Goal: Communication & Community: Answer question/provide support

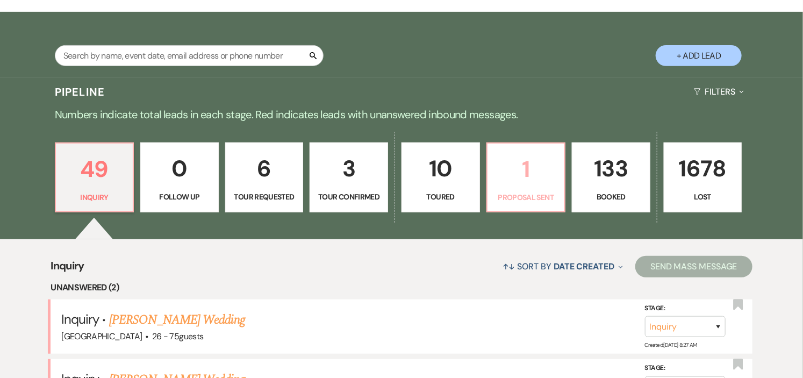
click at [527, 185] on p "1" at bounding box center [526, 169] width 64 height 36
select select "6"
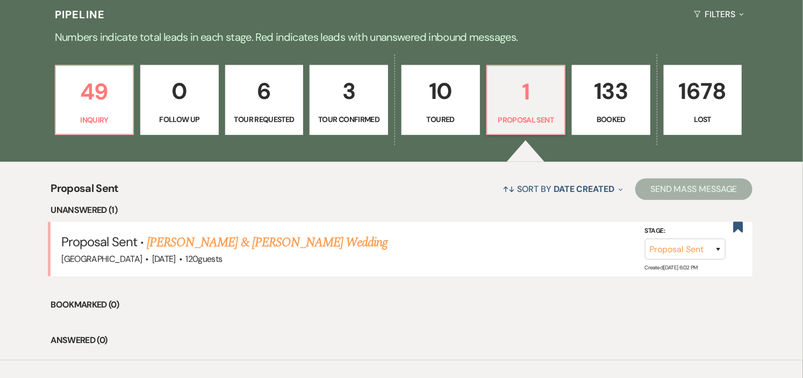
scroll to position [298, 0]
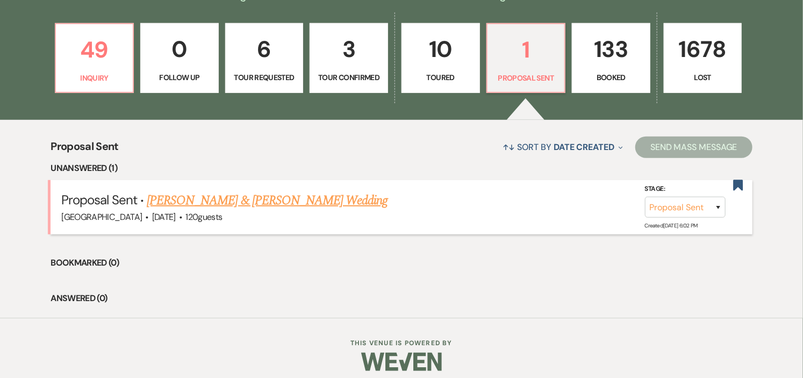
click at [194, 199] on link "[PERSON_NAME] & [PERSON_NAME] Wedding" at bounding box center [267, 200] width 241 height 19
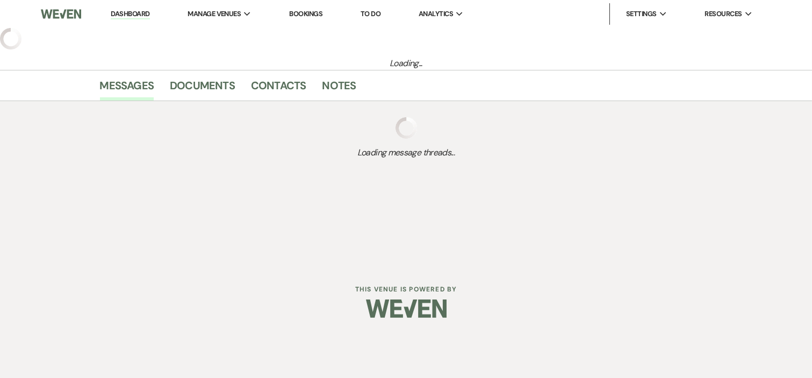
select select "6"
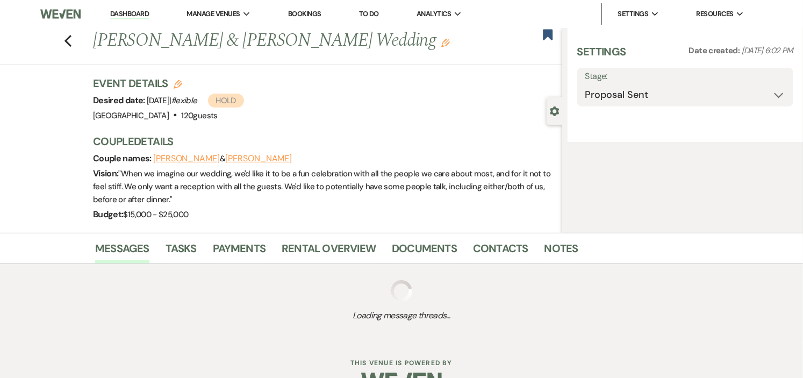
select select "1"
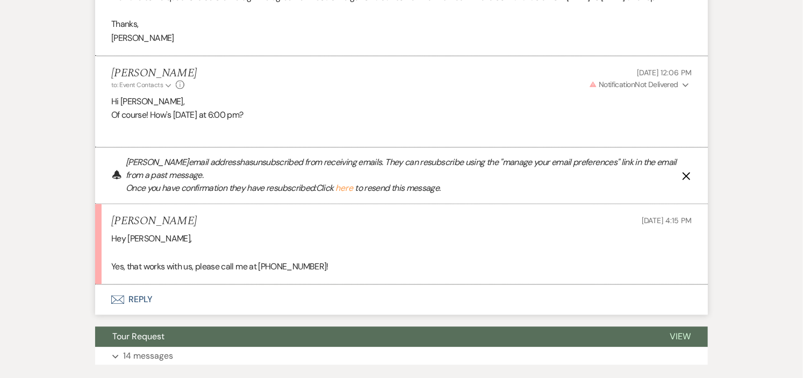
scroll to position [910, 0]
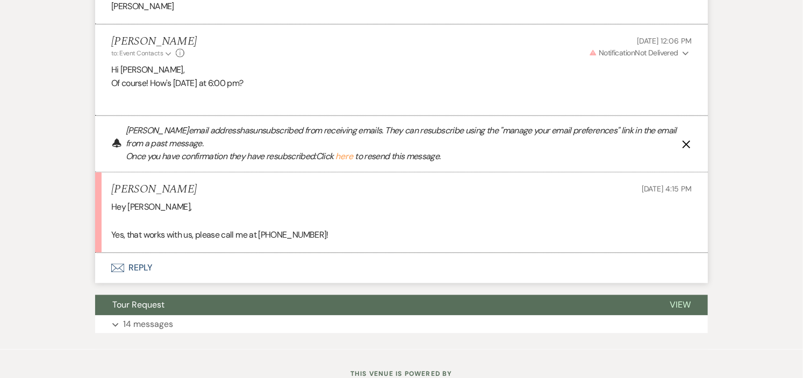
click at [136, 264] on button "Envelope Reply" at bounding box center [401, 268] width 613 height 30
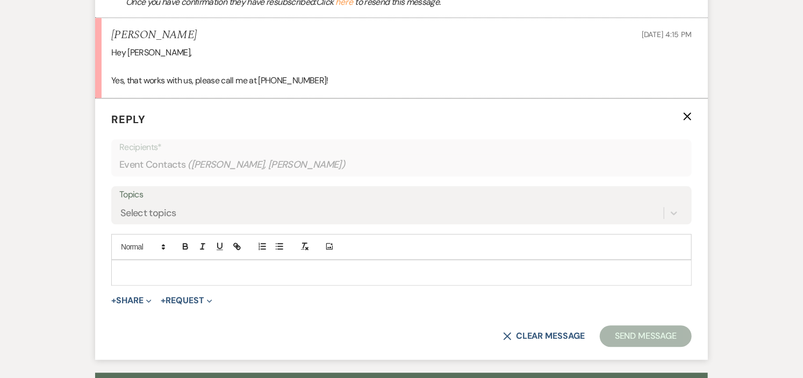
scroll to position [1085, 0]
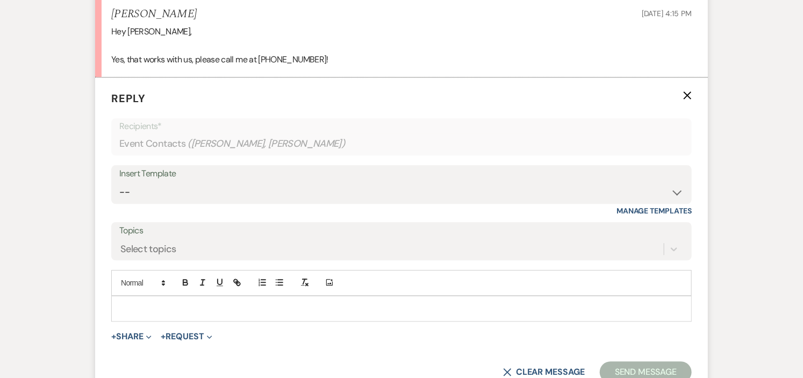
click at [191, 307] on p at bounding box center [401, 309] width 563 height 12
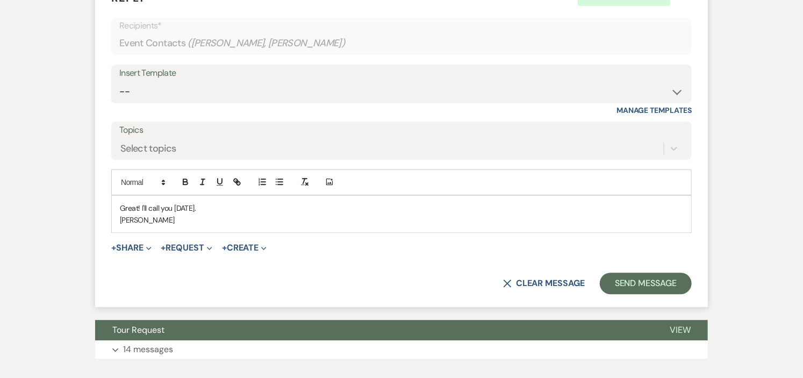
scroll to position [1205, 0]
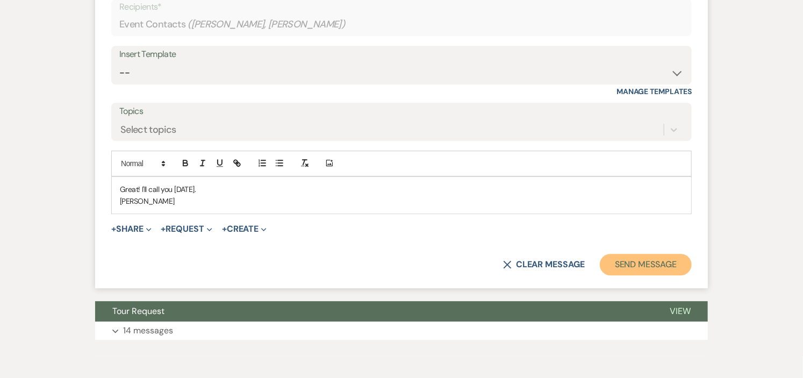
click at [621, 270] on button "Send Message" at bounding box center [646, 264] width 92 height 21
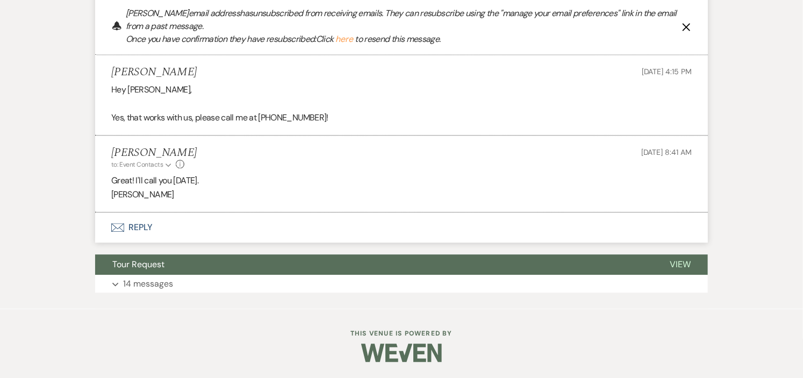
scroll to position [0, 0]
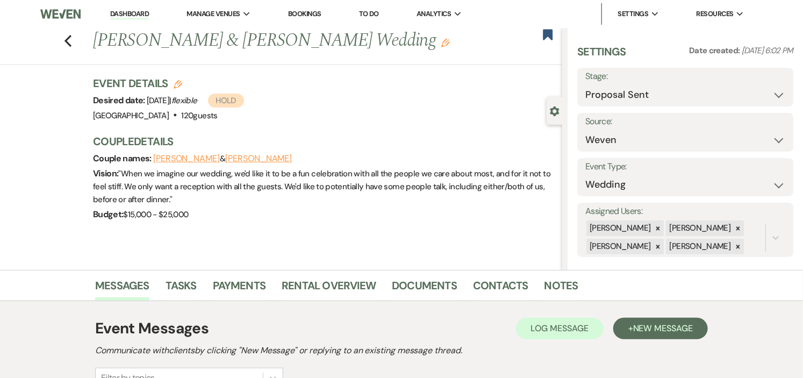
click at [114, 15] on link "Dashboard" at bounding box center [129, 14] width 39 height 10
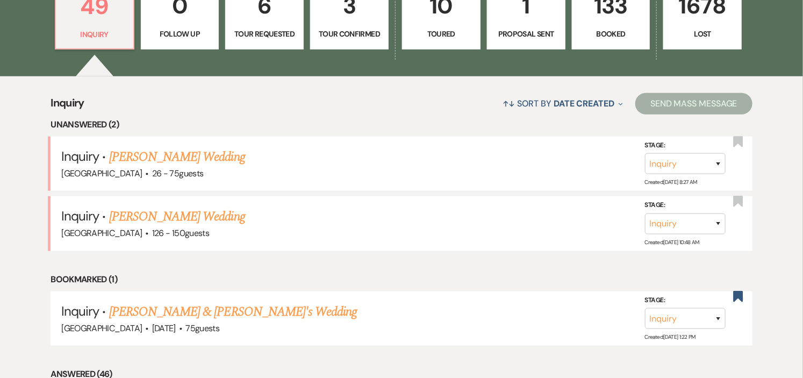
scroll to position [418, 0]
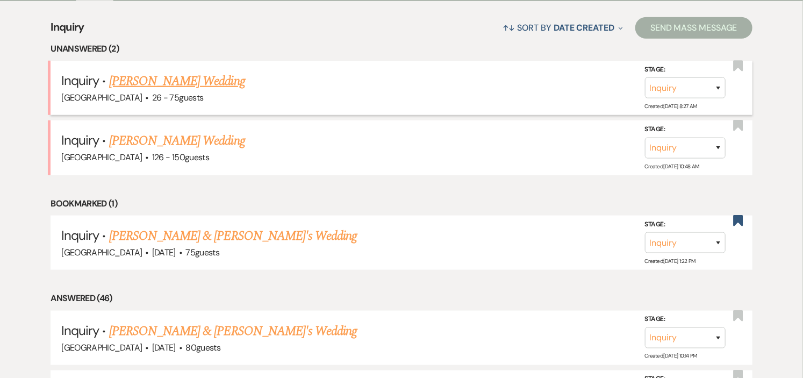
click at [157, 78] on link "[PERSON_NAME] Wedding" at bounding box center [177, 80] width 136 height 19
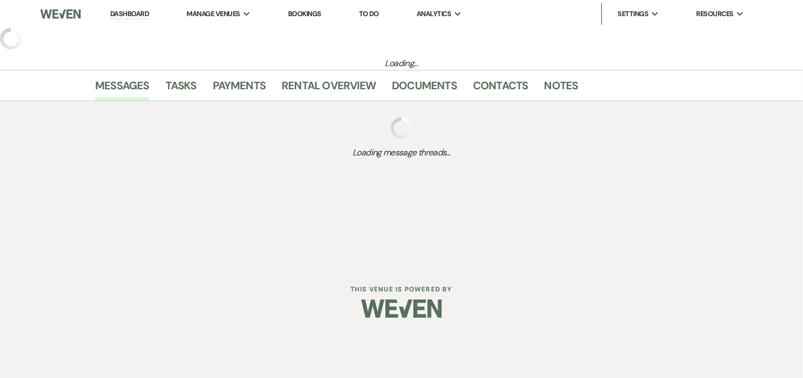
select select "4"
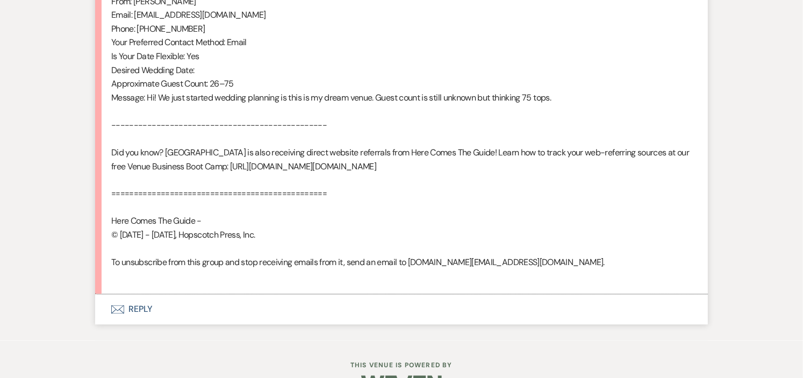
scroll to position [716, 0]
click at [141, 324] on button "Envelope Reply" at bounding box center [401, 308] width 613 height 30
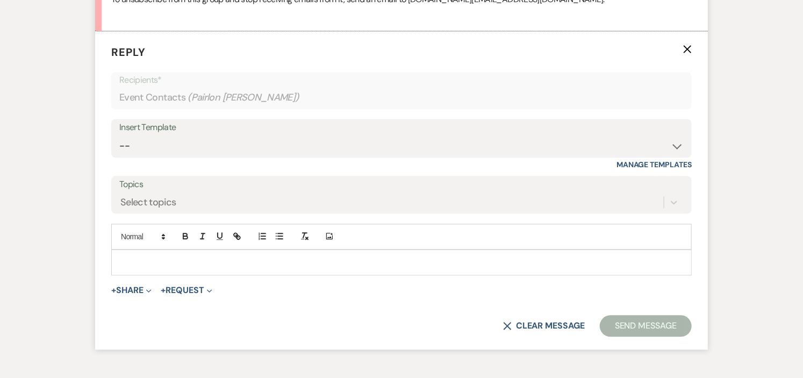
scroll to position [994, 0]
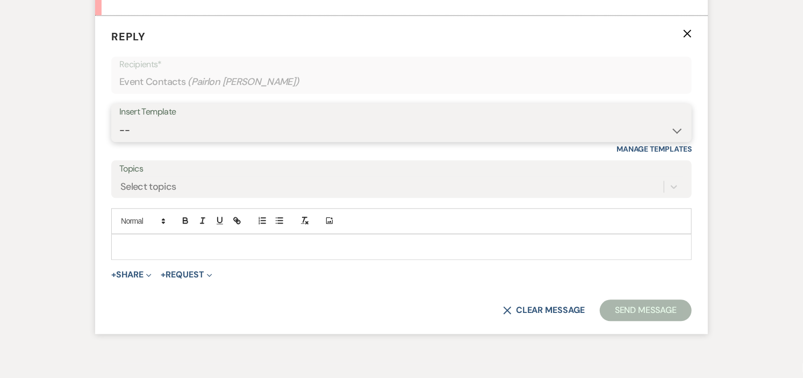
click at [673, 141] on select "-- Weven Planning Portal Introduction (Booked Events) Initial Inquiry Response …" at bounding box center [401, 130] width 564 height 21
select select "6169"
click at [119, 133] on select "-- Weven Planning Portal Introduction (Booked Events) Initial Inquiry Response …" at bounding box center [401, 130] width 564 height 21
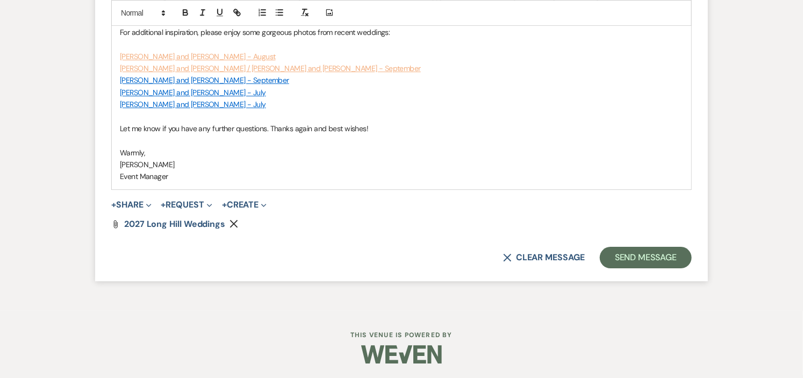
scroll to position [1404, 0]
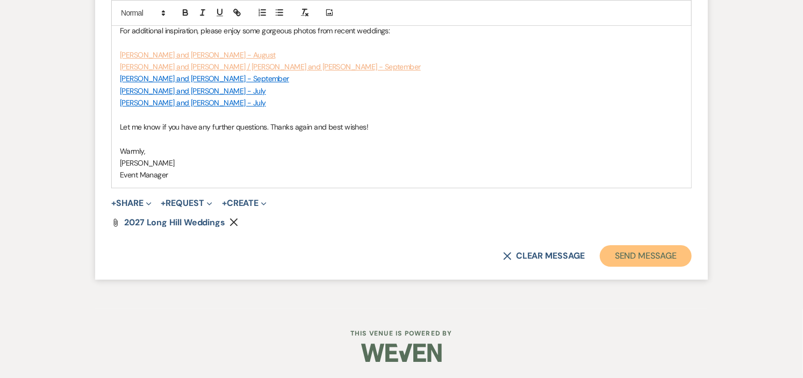
click at [613, 250] on button "Send Message" at bounding box center [646, 255] width 92 height 21
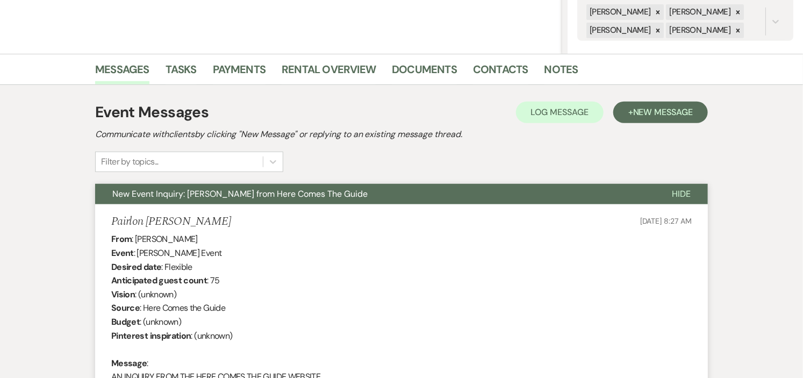
scroll to position [0, 0]
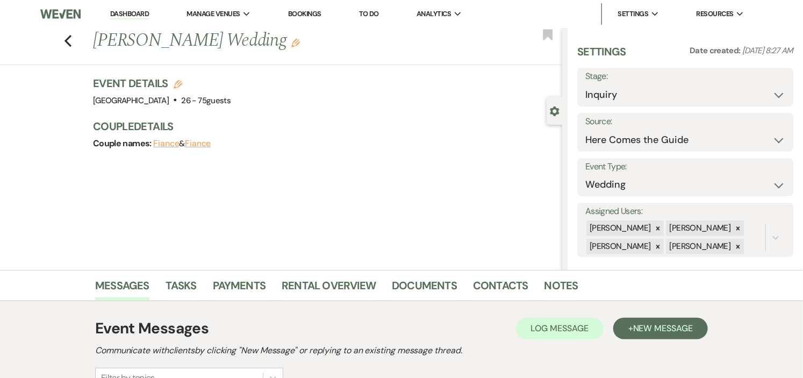
click at [125, 10] on link "Dashboard" at bounding box center [129, 14] width 39 height 10
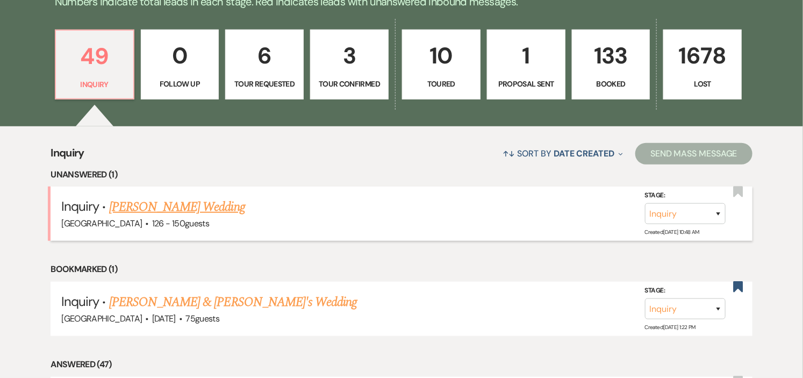
scroll to position [298, 0]
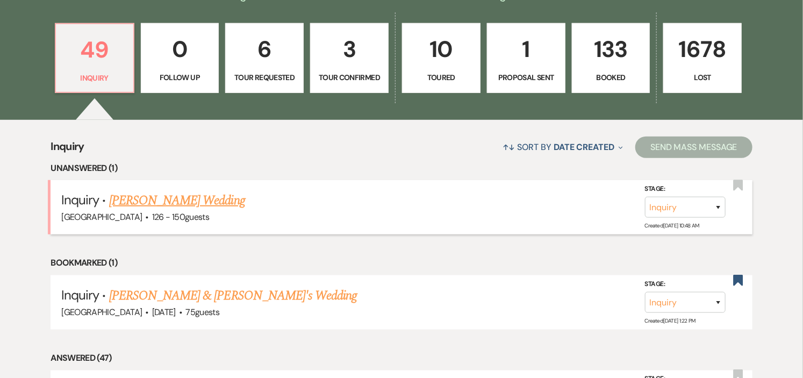
click at [140, 199] on link "[PERSON_NAME] Wedding" at bounding box center [177, 200] width 136 height 19
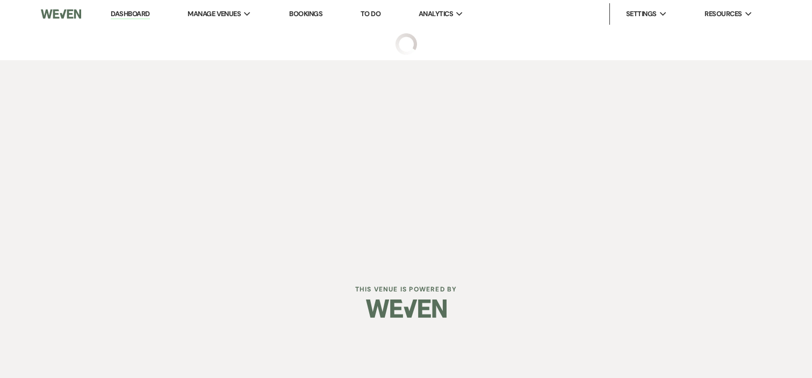
select select "4"
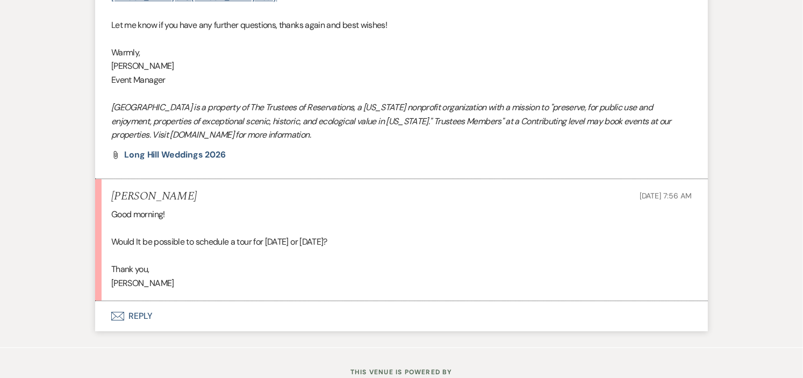
scroll to position [1454, 0]
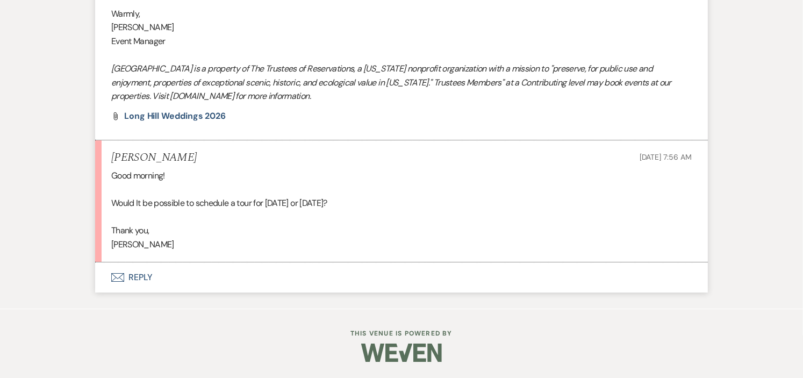
click at [132, 275] on button "Envelope Reply" at bounding box center [401, 277] width 613 height 30
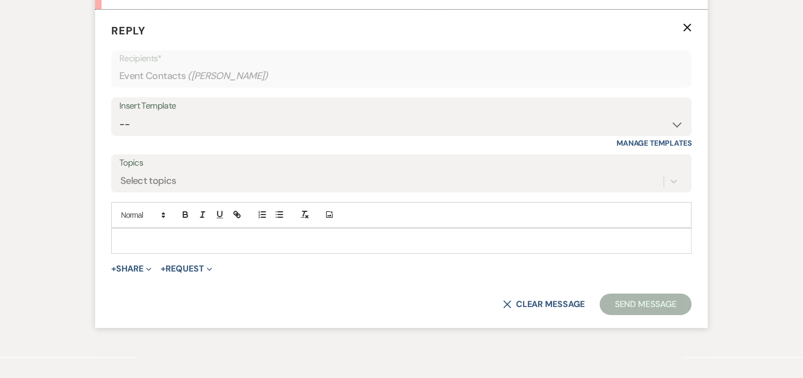
scroll to position [1695, 0]
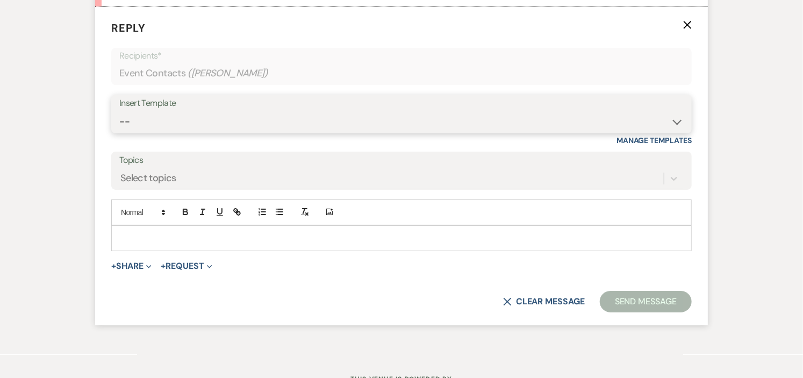
click at [674, 132] on select "-- Weven Planning Portal Introduction (Booked Events) Initial Inquiry Response …" at bounding box center [401, 121] width 564 height 21
select select "6169"
click at [119, 125] on select "-- Weven Planning Portal Introduction (Booked Events) Initial Inquiry Response …" at bounding box center [401, 121] width 564 height 21
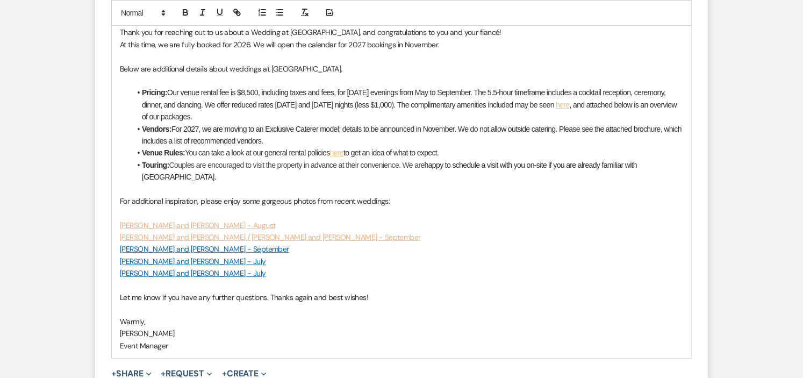
scroll to position [2097, 0]
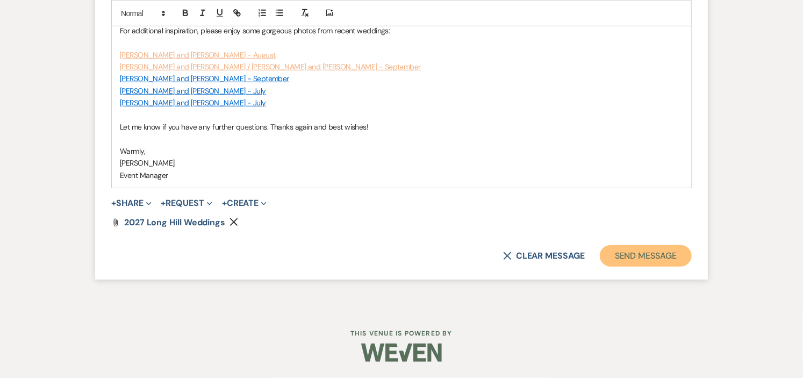
click at [674, 260] on button "Send Message" at bounding box center [646, 255] width 92 height 21
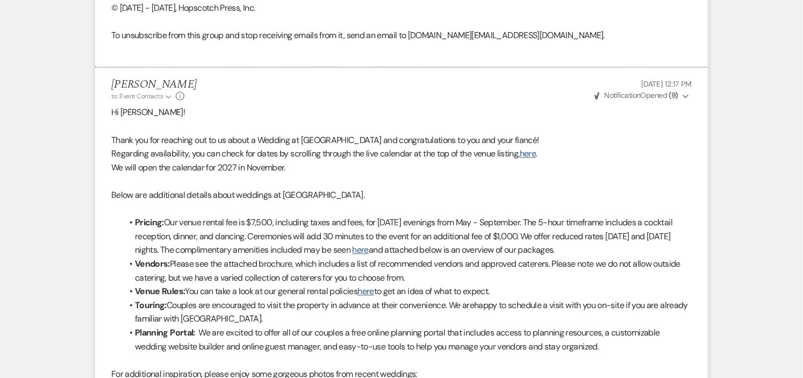
scroll to position [0, 0]
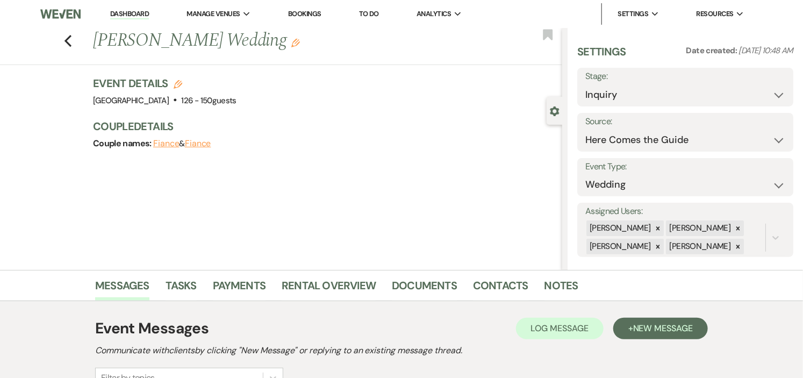
click at [114, 12] on link "Dashboard" at bounding box center [129, 14] width 39 height 10
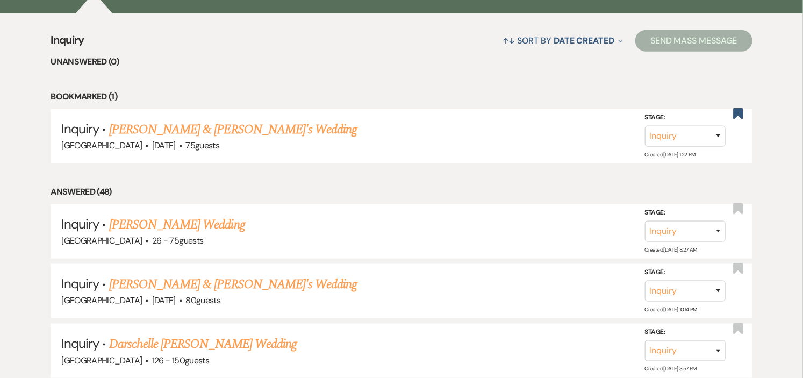
scroll to position [418, 0]
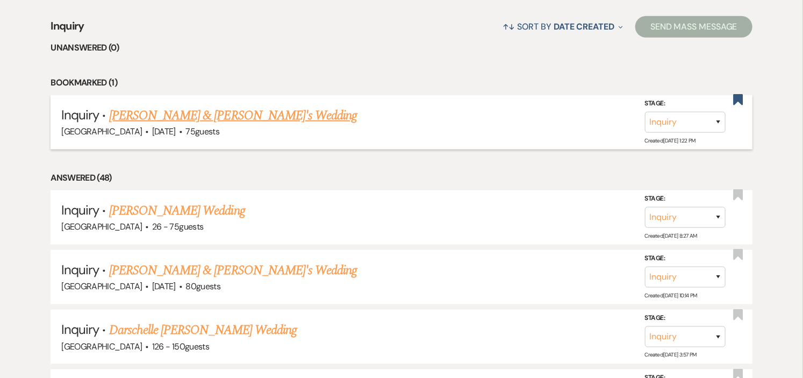
click at [250, 118] on link "[PERSON_NAME] & [PERSON_NAME]'s Wedding" at bounding box center [233, 115] width 248 height 19
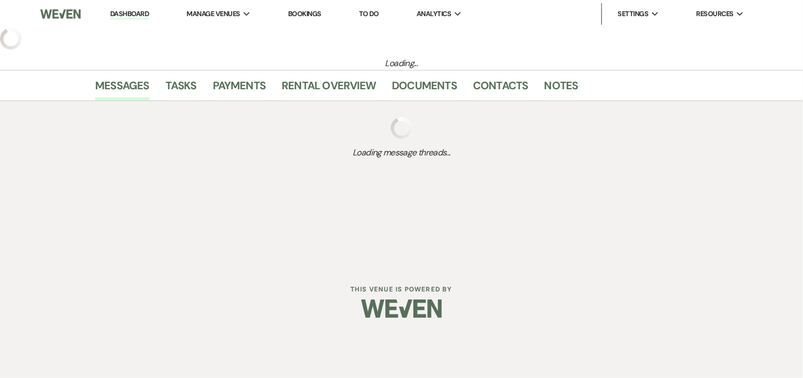
select select "5"
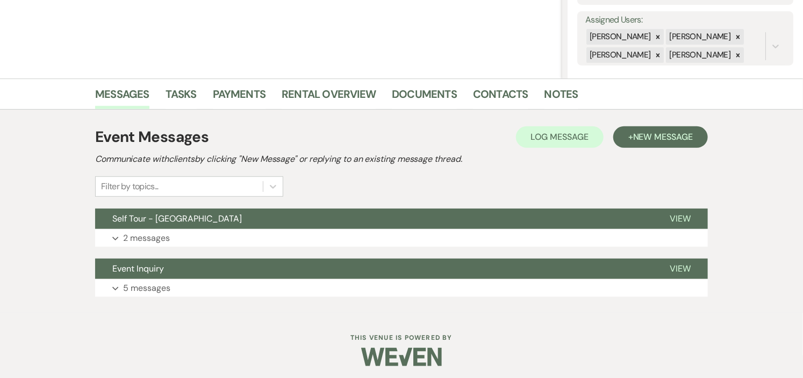
scroll to position [195, 0]
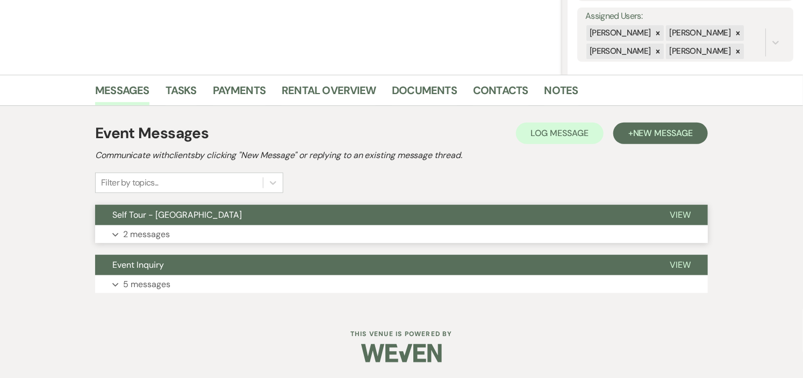
click at [248, 225] on button "Expand 2 messages" at bounding box center [401, 234] width 613 height 18
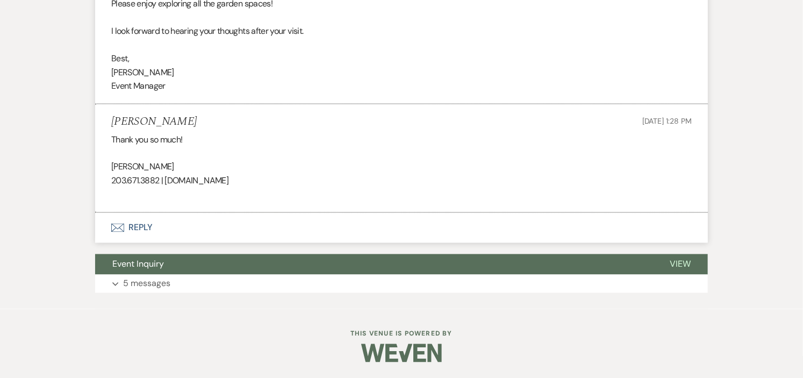
scroll to position [737, 0]
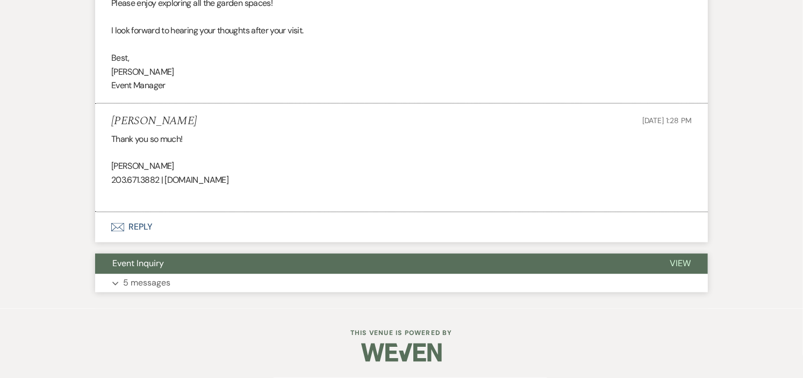
click at [247, 268] on button "Event Inquiry" at bounding box center [373, 264] width 557 height 20
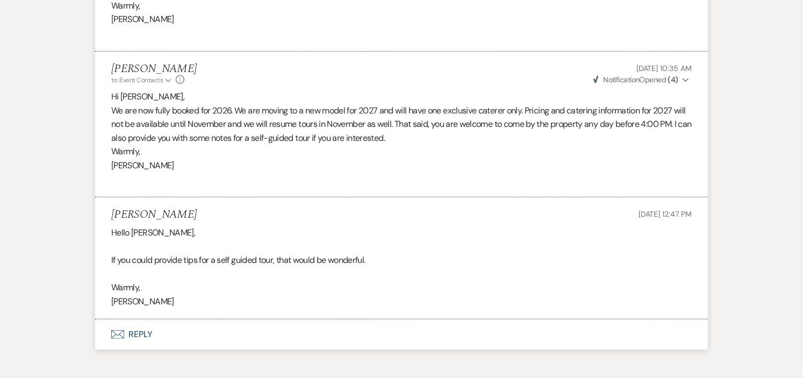
scroll to position [1991, 0]
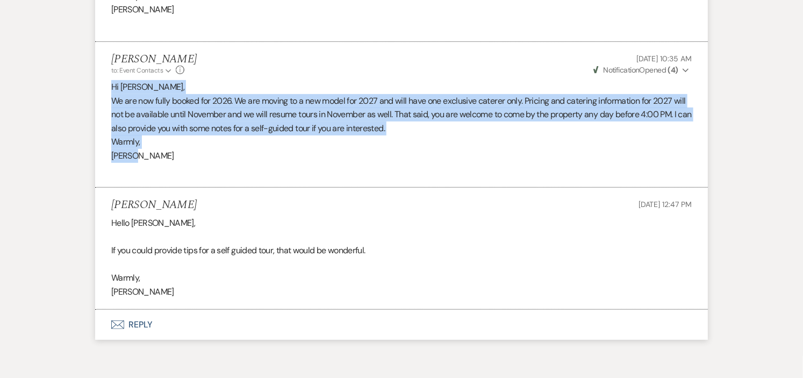
drag, startPoint x: 104, startPoint y: 83, endPoint x: 303, endPoint y: 155, distance: 212.0
click at [303, 155] on li "[PERSON_NAME] to: Event Contacts Expand Info [DATE] 10:35 AM Weven Check Notifi…" at bounding box center [401, 115] width 613 height 146
copy div "Hi [PERSON_NAME], We are now fully booked for 2026. We are moving to a new mode…"
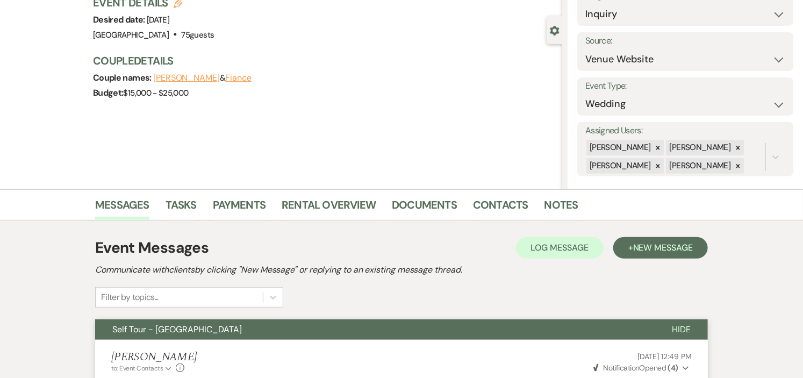
scroll to position [0, 0]
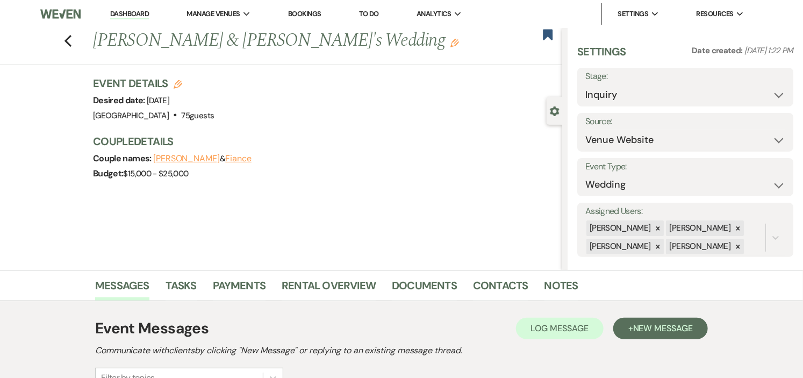
click at [117, 11] on link "Dashboard" at bounding box center [129, 14] width 39 height 10
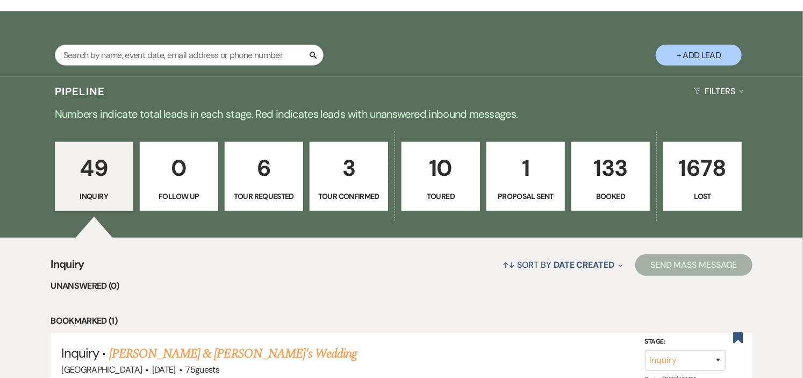
scroll to position [179, 0]
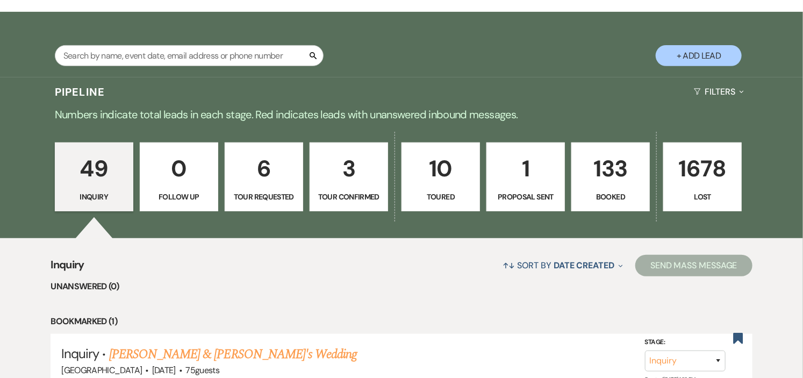
click at [239, 181] on p "6" at bounding box center [264, 168] width 64 height 36
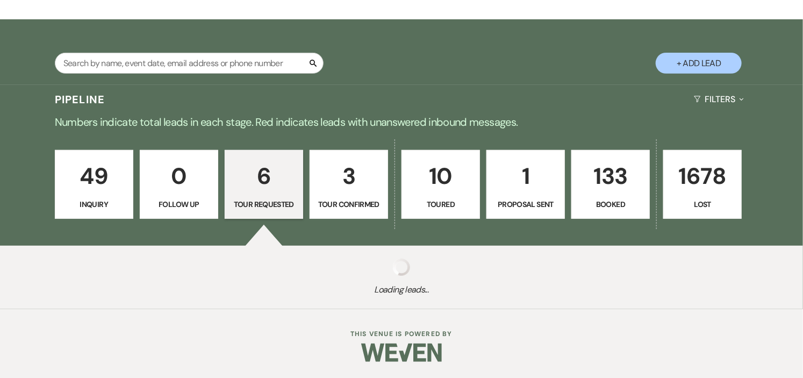
select select "2"
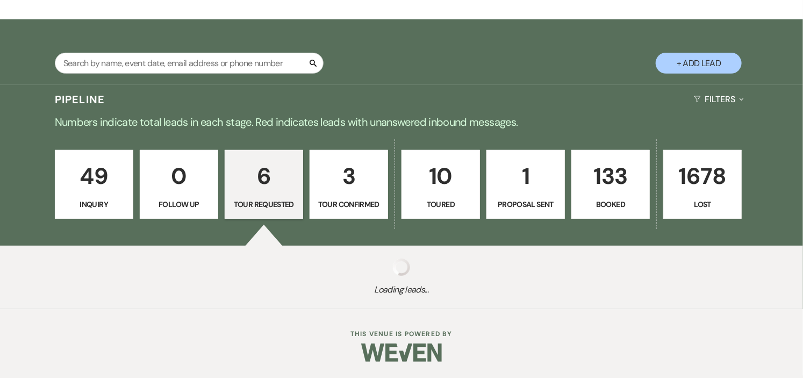
select select "2"
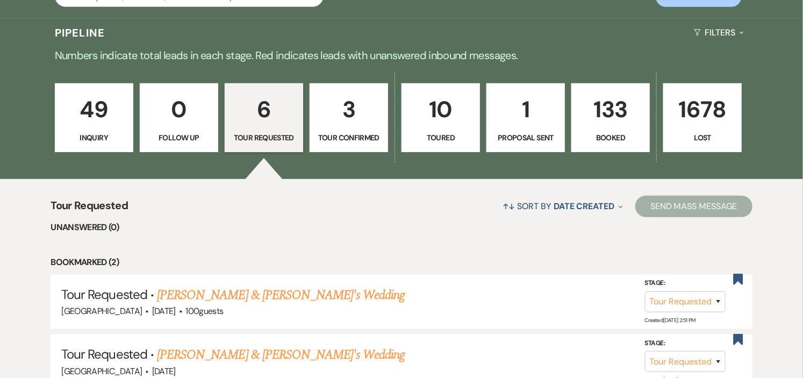
scroll to position [358, 0]
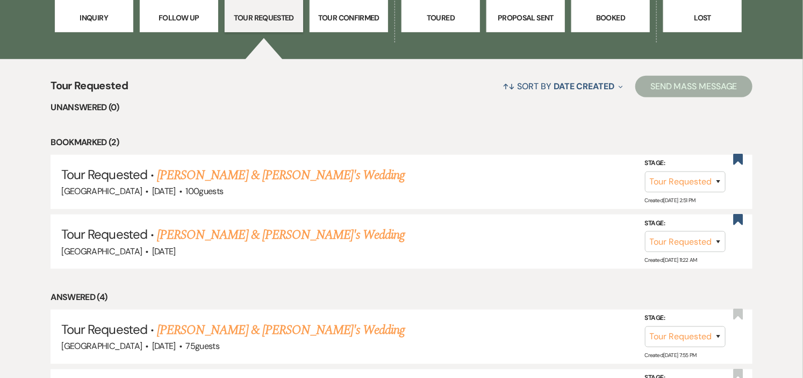
click at [185, 172] on link "[PERSON_NAME] & [PERSON_NAME]'s Wedding" at bounding box center [281, 175] width 248 height 19
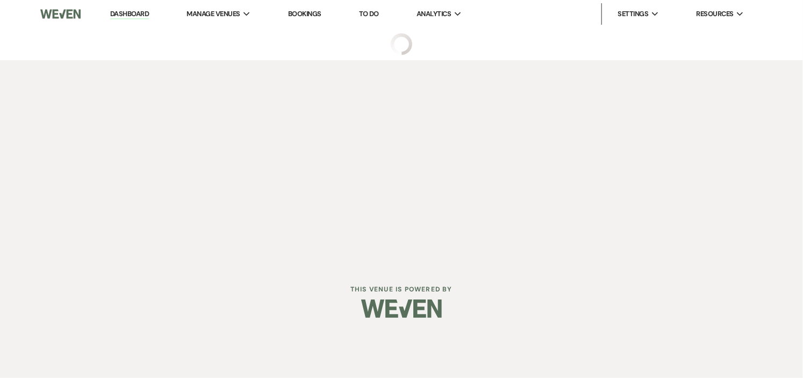
select select "2"
select select "5"
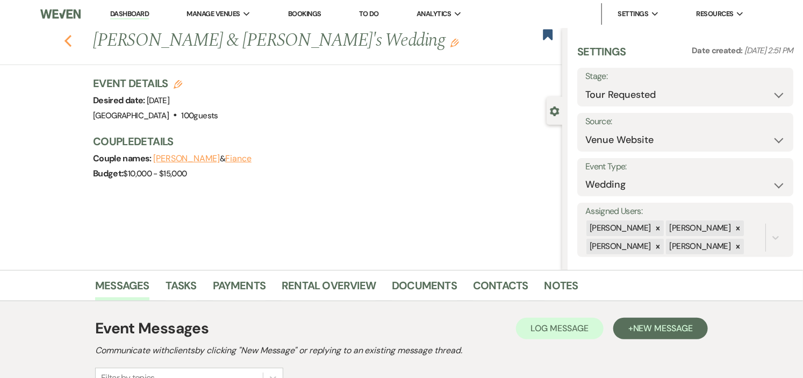
click at [71, 37] on icon "Previous" at bounding box center [68, 40] width 8 height 13
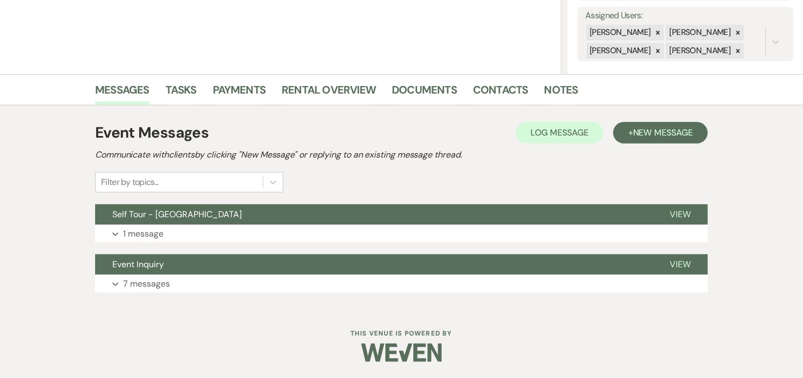
select select "2"
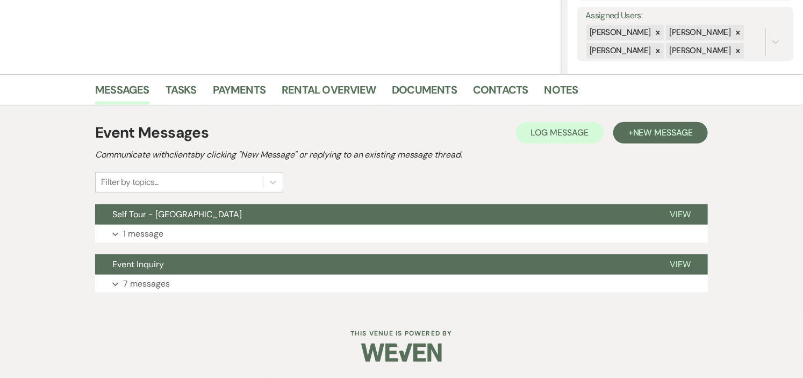
select select "2"
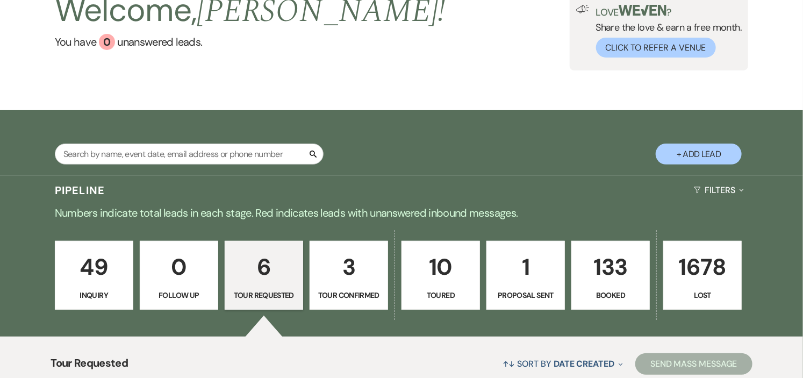
scroll to position [179, 0]
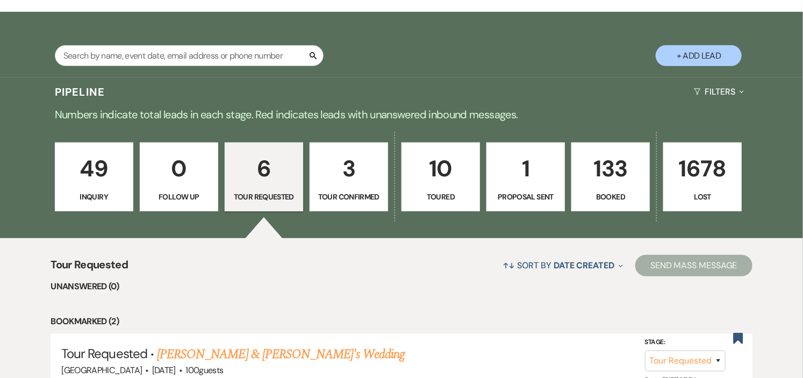
click at [103, 183] on p "49" at bounding box center [94, 168] width 64 height 36
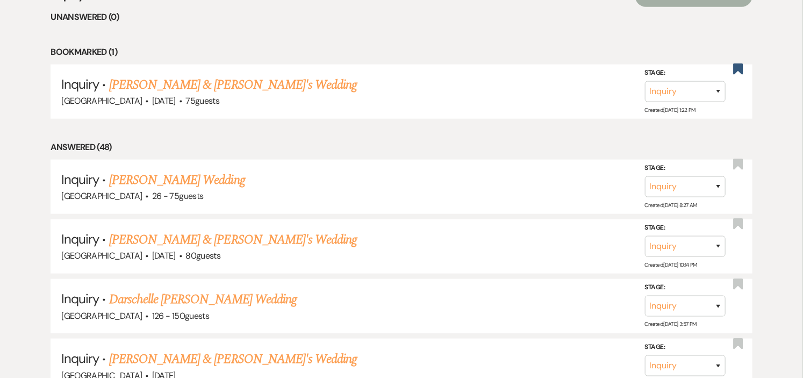
scroll to position [298, 0]
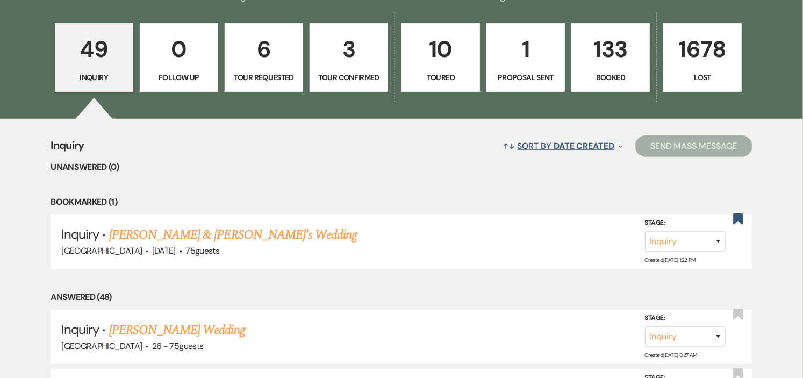
click at [619, 146] on use "button" at bounding box center [621, 146] width 4 height 3
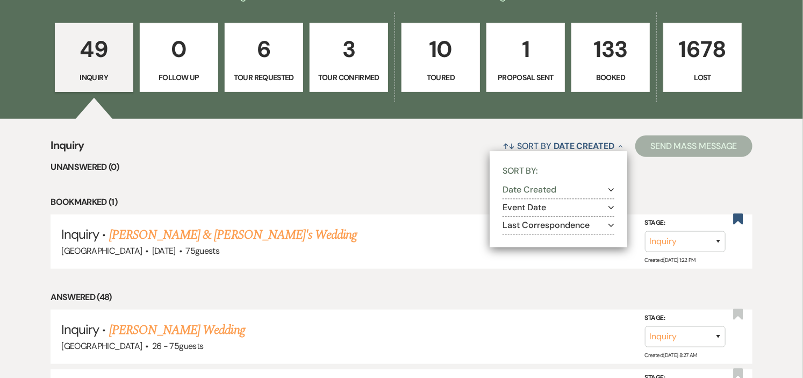
click at [562, 223] on button "Last Correspondence Expand" at bounding box center [558, 225] width 112 height 9
click at [562, 239] on label "Most recent to oldest" at bounding box center [565, 239] width 98 height 13
click at [523, 239] on input "Most recent to oldest" at bounding box center [519, 238] width 7 height 7
radio input "true"
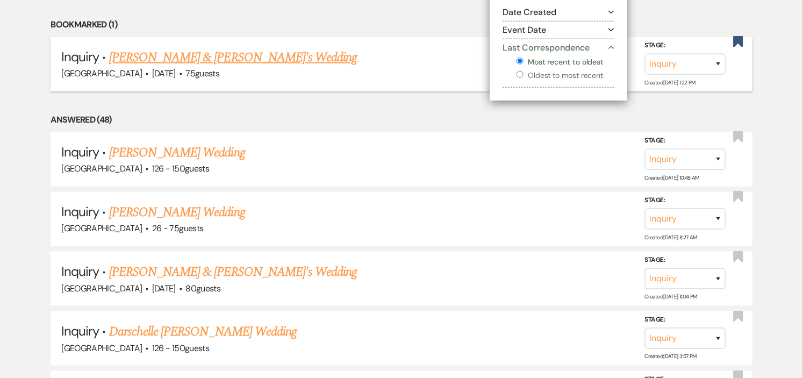
scroll to position [477, 0]
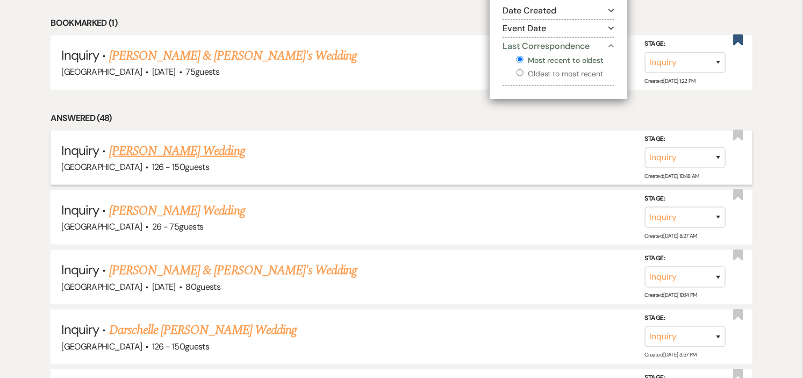
click at [136, 148] on link "[PERSON_NAME] Wedding" at bounding box center [177, 150] width 136 height 19
select select "4"
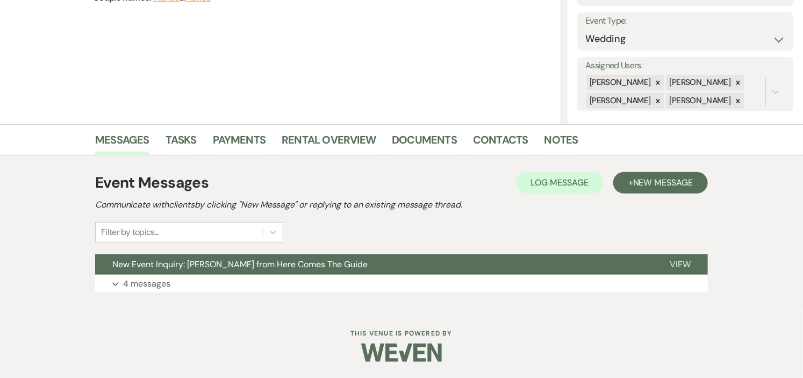
scroll to position [146, 0]
click at [459, 272] on button "New Event Inquiry: [PERSON_NAME] from Here Comes The Guide" at bounding box center [373, 264] width 557 height 20
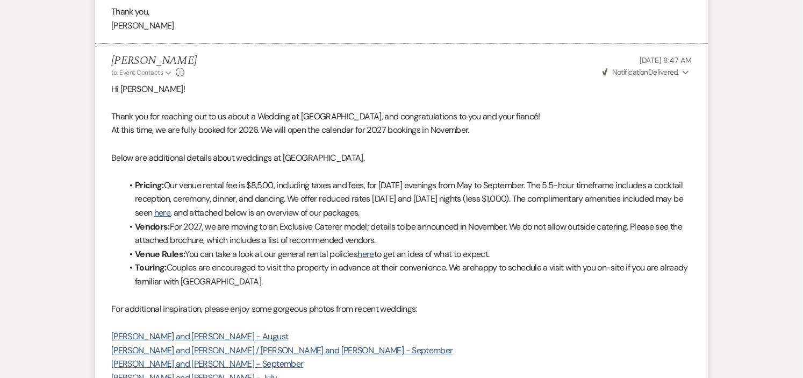
scroll to position [1638, 0]
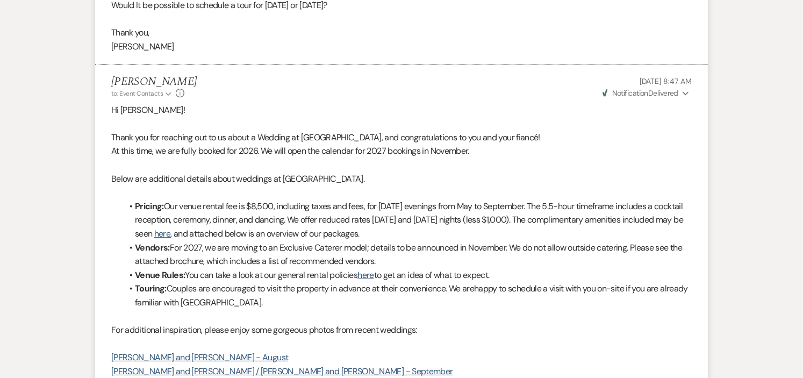
click at [684, 97] on icon "Expand" at bounding box center [685, 94] width 6 height 8
click at [602, 145] on p "Thank you for reaching out to us about a Wedding at [GEOGRAPHIC_DATA], and cong…" at bounding box center [401, 138] width 580 height 14
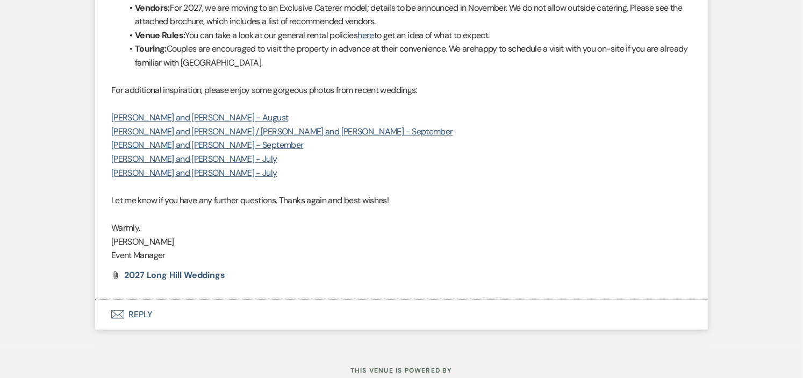
scroll to position [1929, 0]
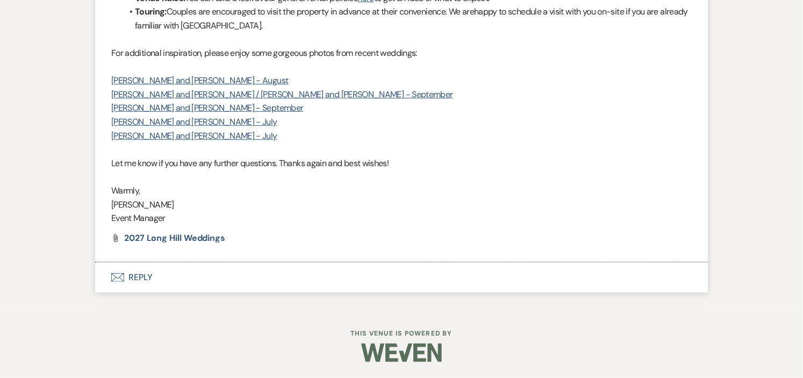
click at [152, 277] on button "Envelope Reply" at bounding box center [401, 277] width 613 height 30
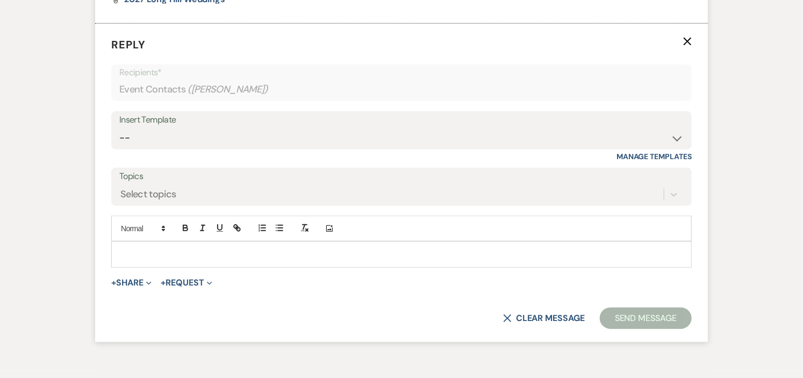
scroll to position [2162, 0]
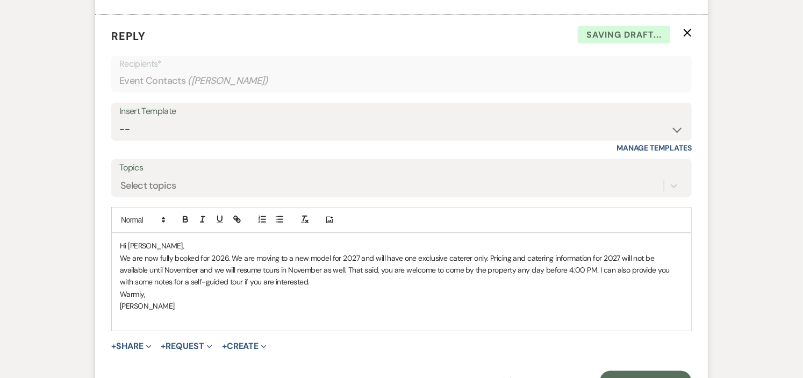
click at [154, 250] on span "Hi [PERSON_NAME]," at bounding box center [152, 246] width 64 height 10
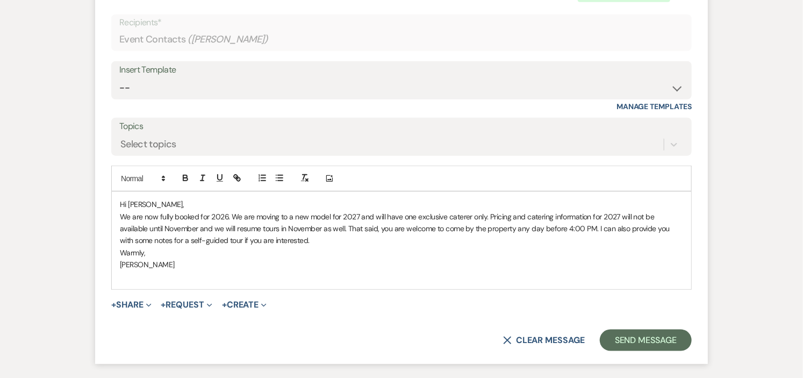
scroll to position [2222, 0]
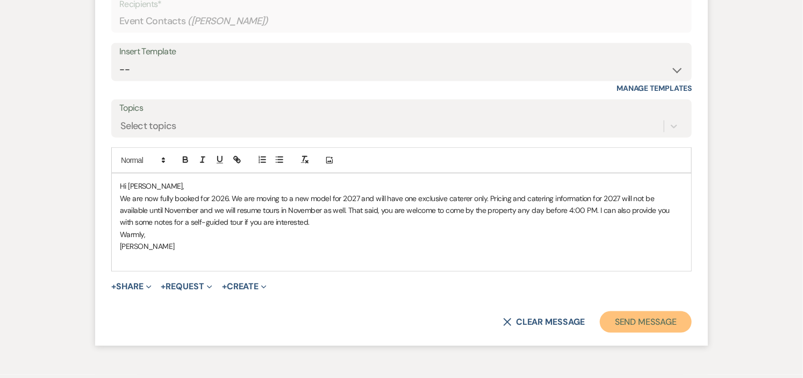
click at [629, 333] on button "Send Message" at bounding box center [646, 321] width 92 height 21
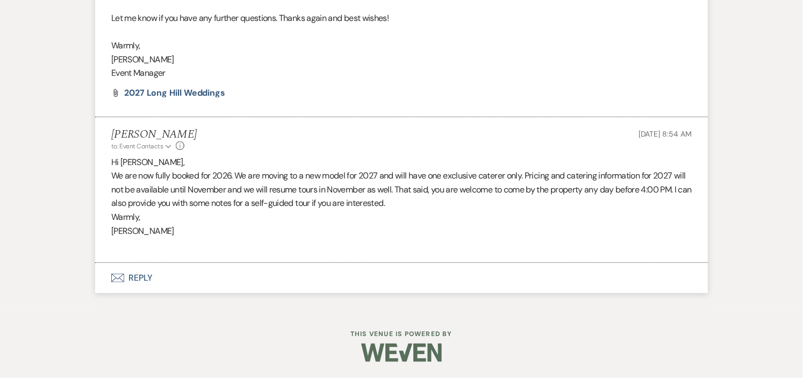
scroll to position [0, 0]
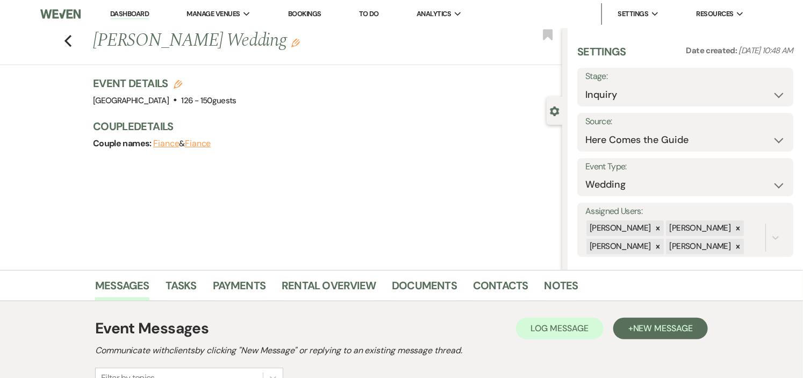
click at [135, 12] on link "Dashboard" at bounding box center [129, 14] width 39 height 10
